Goal: Task Accomplishment & Management: Use online tool/utility

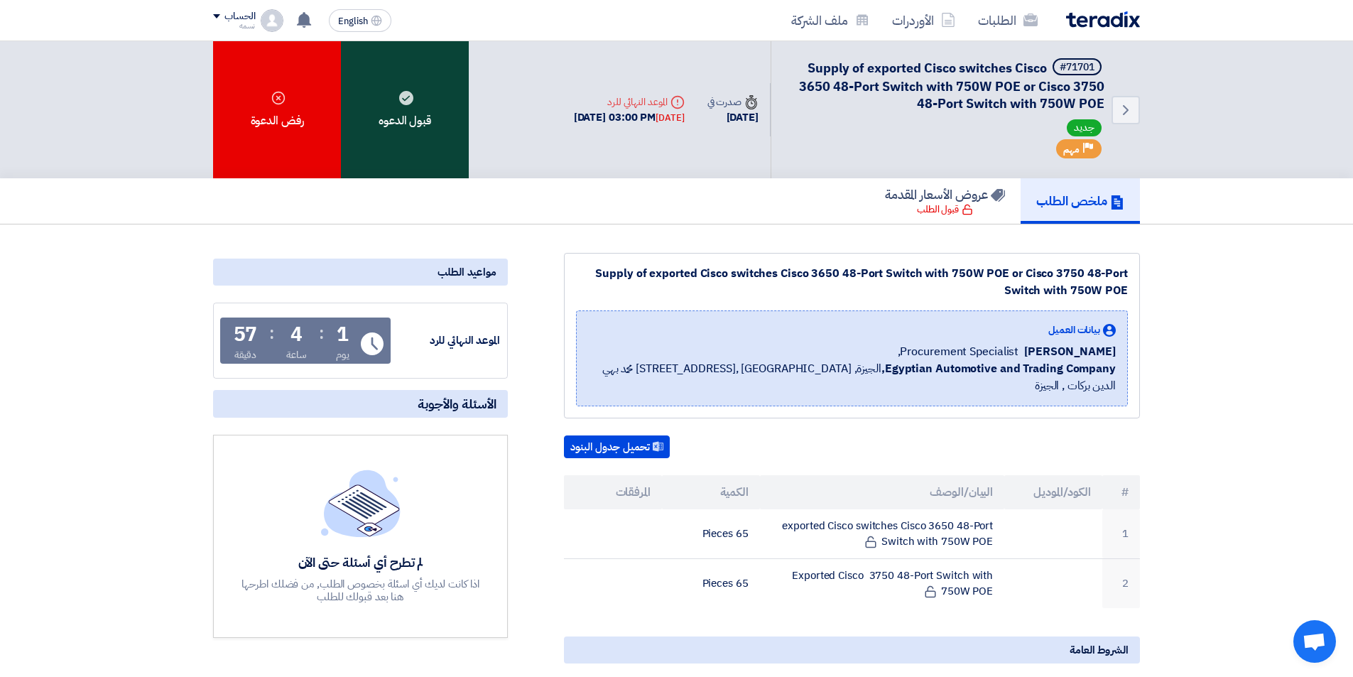
click at [393, 122] on div "قبول الدعوه" at bounding box center [405, 109] width 128 height 137
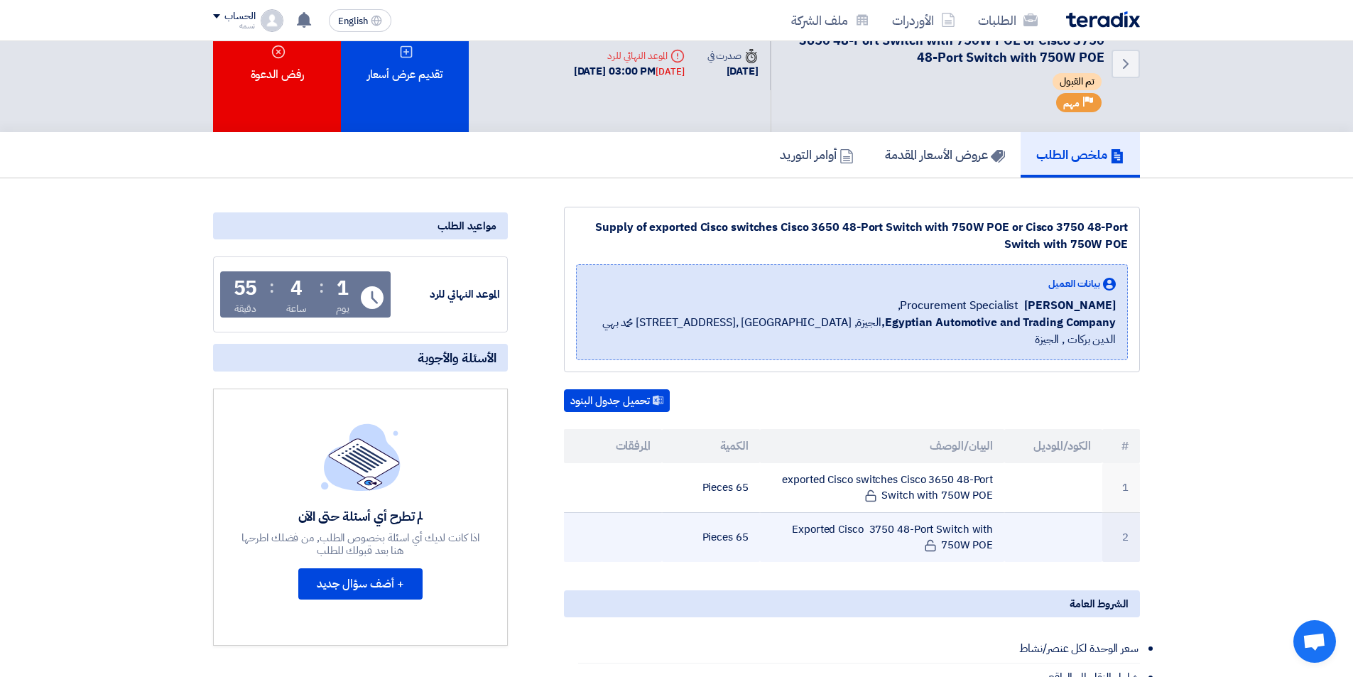
scroll to position [71, 0]
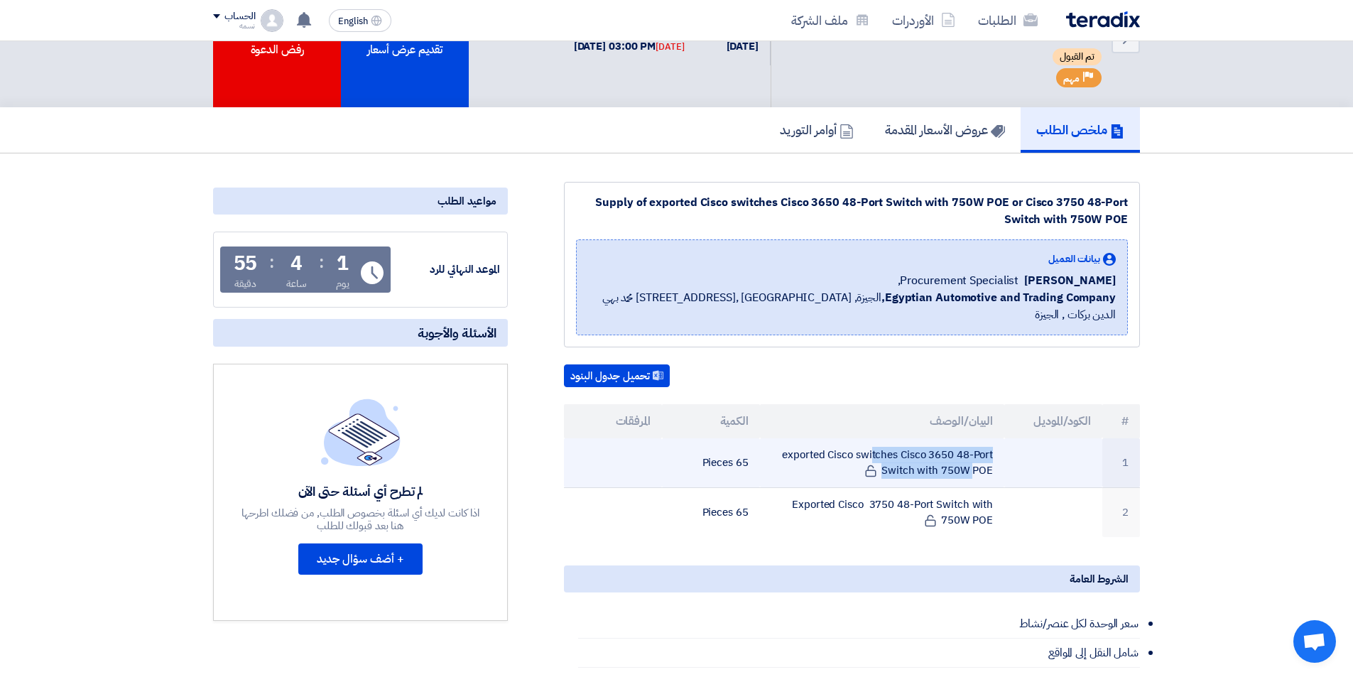
drag, startPoint x: 1001, startPoint y: 449, endPoint x: 788, endPoint y: 437, distance: 213.4
click at [788, 438] on td "exported Cisco switches Cisco 3650 48-Port Switch with 750W POE" at bounding box center [882, 463] width 245 height 50
click at [785, 450] on td "exported Cisco switches Cisco 3650 48-Port Switch with 750W POE" at bounding box center [882, 463] width 245 height 50
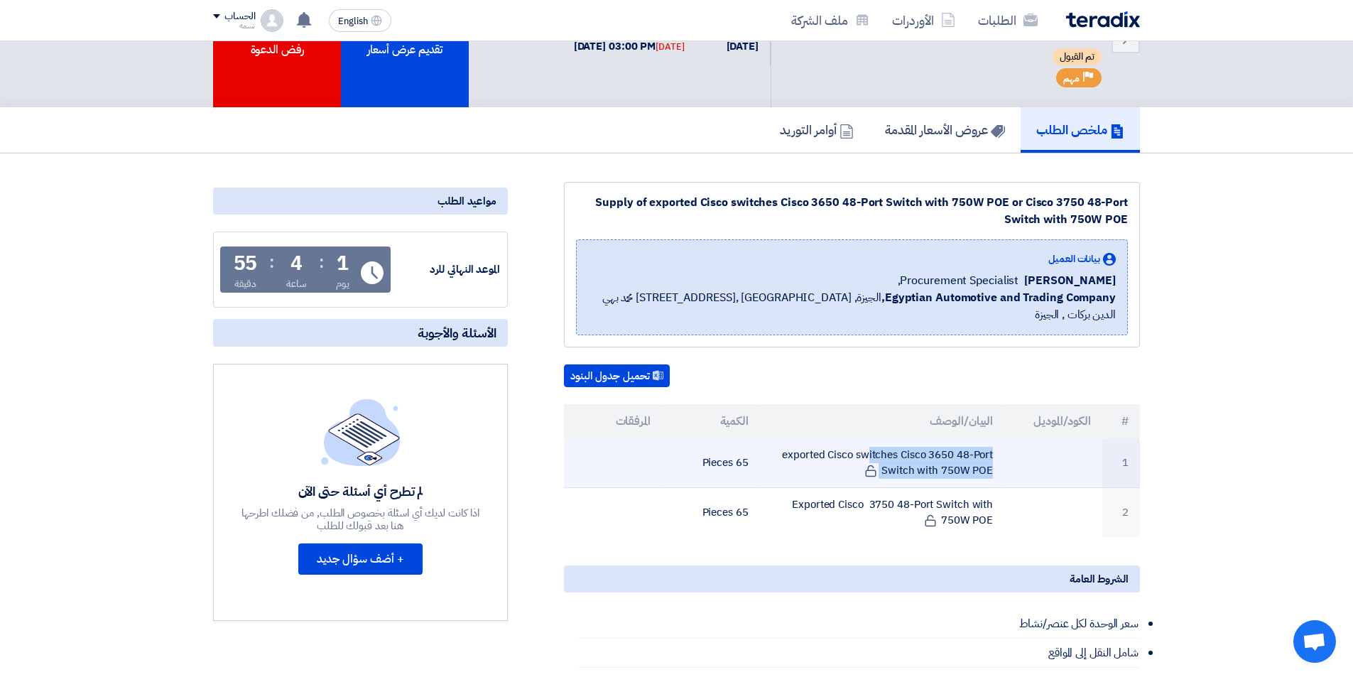
copy tr "exported Cisco switches Cisco 3650 48-Port Switch with 750W POE"
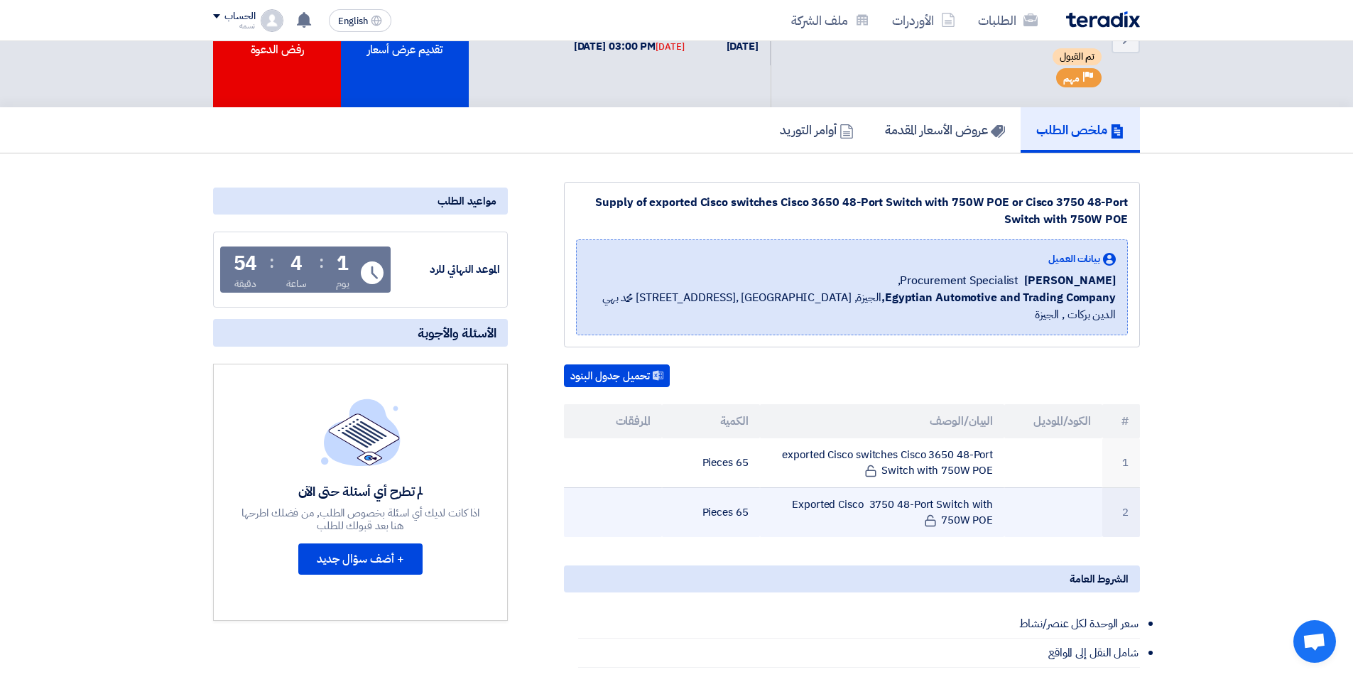
click at [854, 513] on td "Exported Cisco 3750 48-Port Switch with 750W POE" at bounding box center [882, 512] width 245 height 50
click at [788, 487] on td "Exported Cisco 3750 48-Port Switch with 750W POE" at bounding box center [882, 512] width 245 height 50
copy tr "Exported Cisco 3750 48-Port Switch with 750W POE"
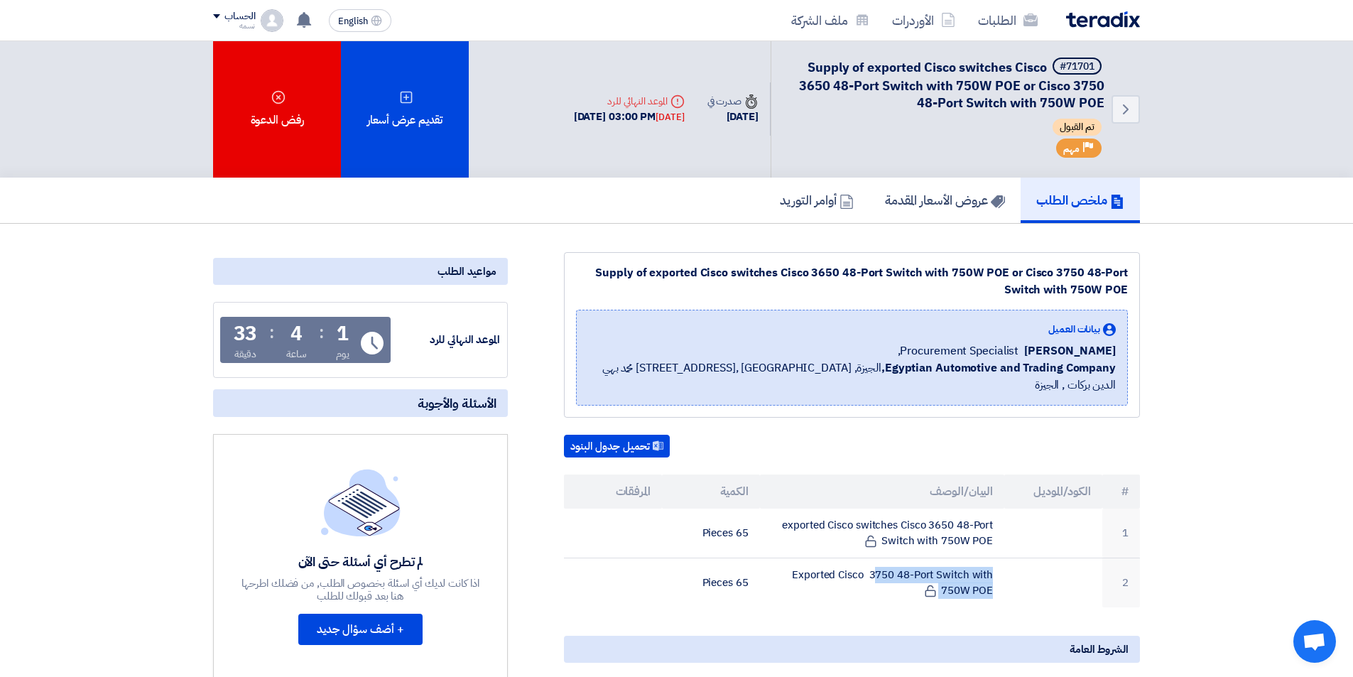
scroll to position [0, 0]
